Goal: Check status: Check status

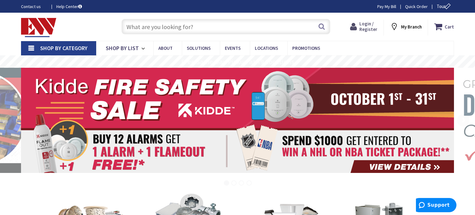
click at [369, 25] on span "Login / Register" at bounding box center [369, 26] width 18 height 11
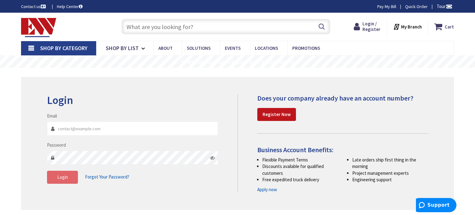
type input "robert.parker@giannittielectric.com"
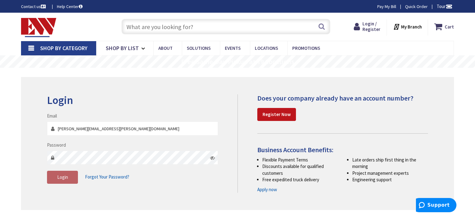
click at [63, 181] on button "Login" at bounding box center [62, 177] width 31 height 13
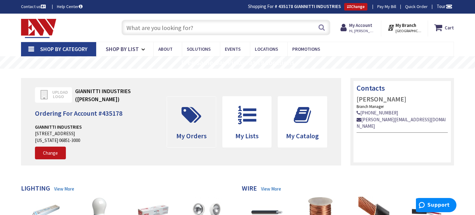
click at [182, 119] on icon at bounding box center [192, 115] width 26 height 19
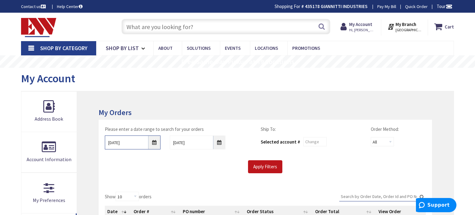
click at [155, 143] on input "[DATE]" at bounding box center [133, 143] width 56 height 14
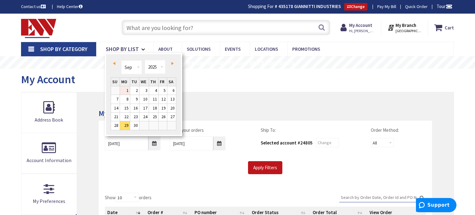
click at [127, 93] on link "1" at bounding box center [125, 90] width 10 height 8
type input "09/01/2025"
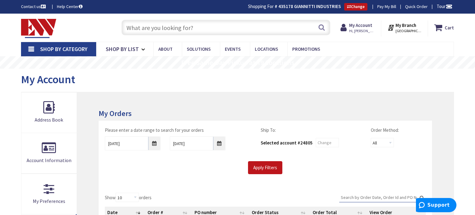
click at [272, 175] on div "Please enter a date range to search for your orders 09/01/2025 10/6/2025 Ship T…" at bounding box center [266, 154] width 334 height 66
click at [268, 163] on input "Apply Filters" at bounding box center [265, 167] width 34 height 13
click at [268, 168] on input "Apply Filters" at bounding box center [265, 167] width 34 height 13
click at [352, 197] on input "Search:" at bounding box center [383, 197] width 87 height 9
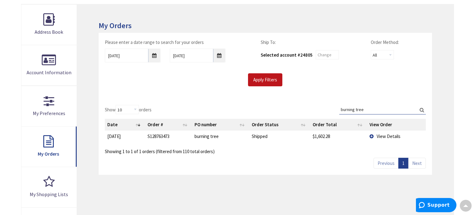
scroll to position [88, 0]
click at [382, 136] on span "View Details" at bounding box center [389, 136] width 24 height 6
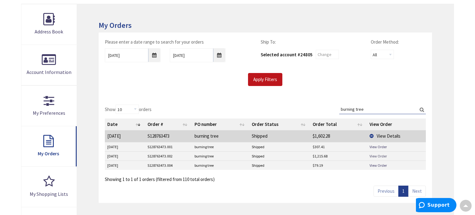
click at [374, 154] on link "View Order" at bounding box center [378, 156] width 17 height 5
click at [378, 145] on link "View Order" at bounding box center [378, 146] width 17 height 5
click at [379, 164] on link "View Order" at bounding box center [378, 165] width 17 height 5
click at [370, 111] on input "burning tree" at bounding box center [383, 109] width 87 height 9
type input "b"
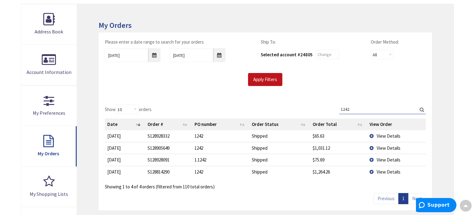
click at [375, 110] on input "1242" at bounding box center [383, 109] width 87 height 9
type input "1242"
click at [384, 135] on span "View Details" at bounding box center [389, 136] width 24 height 6
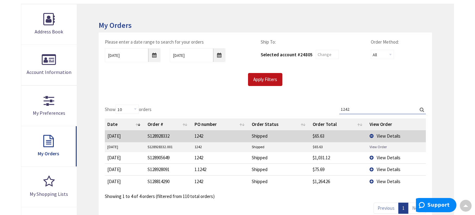
click at [379, 146] on link "View Order" at bounding box center [378, 146] width 17 height 5
click at [392, 158] on span "View Details" at bounding box center [389, 158] width 24 height 6
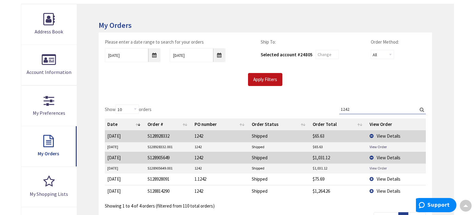
click at [380, 167] on link "View Order" at bounding box center [378, 168] width 17 height 5
click at [379, 179] on span "View Details" at bounding box center [389, 179] width 24 height 6
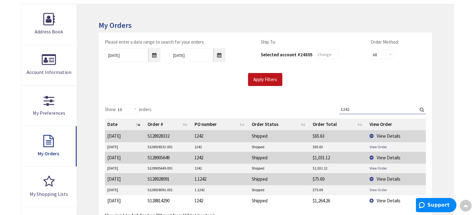
click at [379, 190] on link "View Order" at bounding box center [378, 189] width 17 height 5
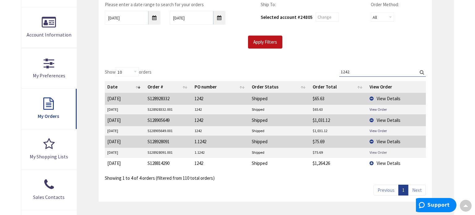
scroll to position [126, 0]
click at [391, 163] on span "View Details" at bounding box center [389, 163] width 24 height 6
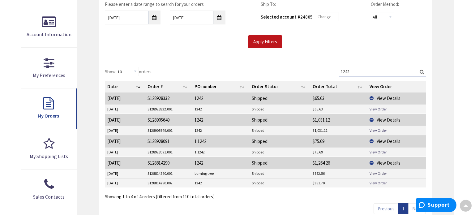
click at [375, 172] on link "View Order" at bounding box center [378, 173] width 17 height 5
click at [379, 183] on link "View Order" at bounding box center [378, 182] width 17 height 5
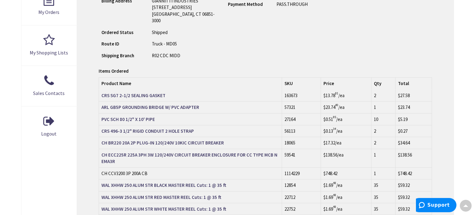
scroll to position [229, 0]
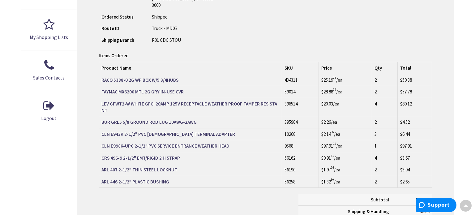
scroll to position [246, 0]
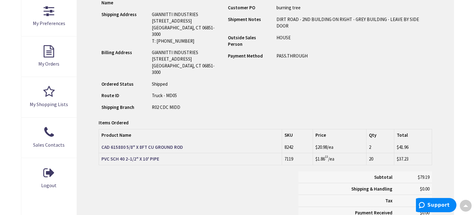
scroll to position [178, 0]
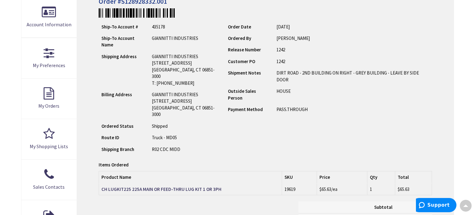
scroll to position [136, 0]
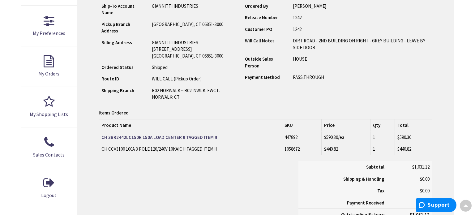
scroll to position [168, 0]
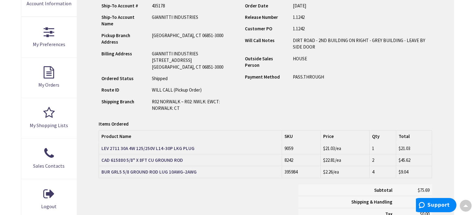
scroll to position [157, 0]
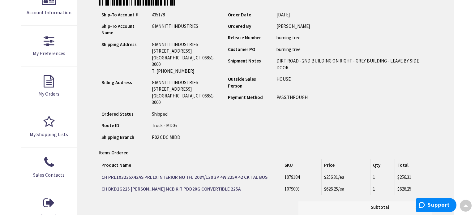
scroll to position [147, 0]
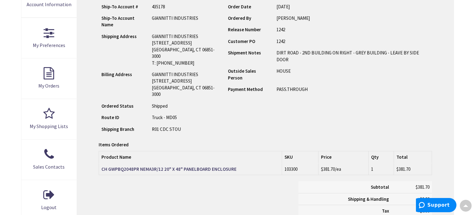
scroll to position [157, 0]
